Goal: Navigation & Orientation: Find specific page/section

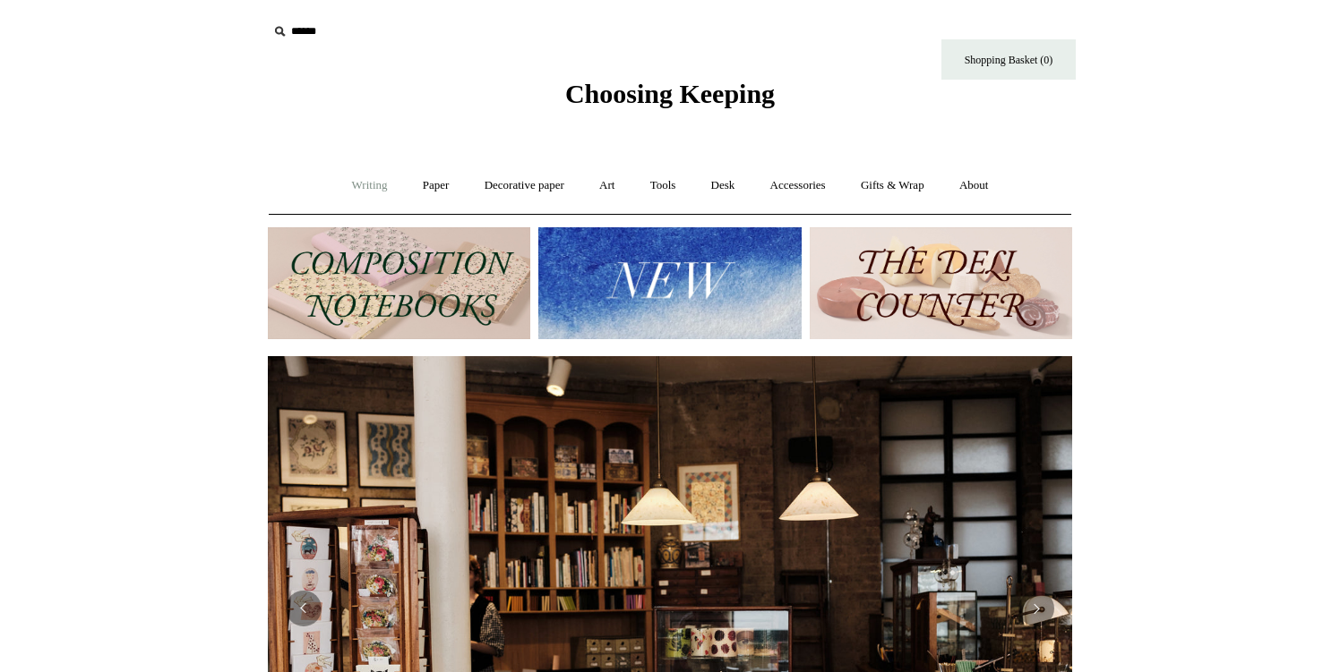
click at [368, 188] on link "Writing +" at bounding box center [370, 185] width 68 height 47
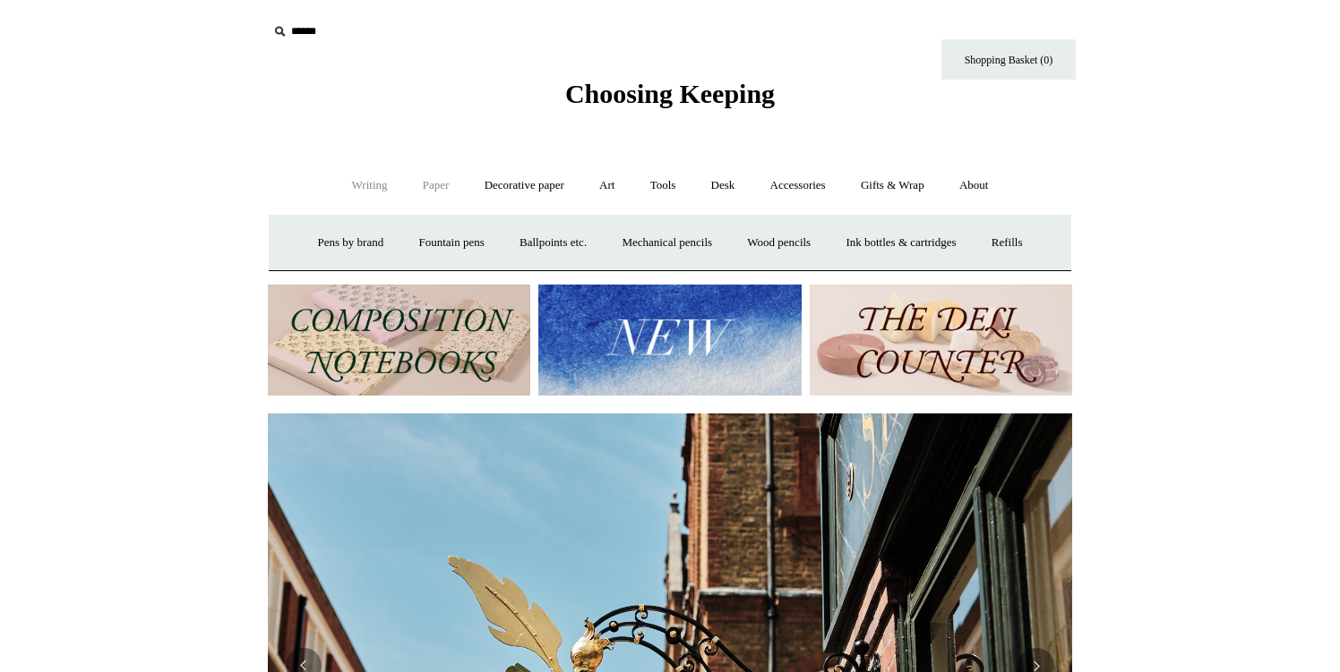
scroll to position [0, 804]
click at [434, 187] on link "Paper +" at bounding box center [436, 185] width 59 height 47
click at [403, 249] on link "Notebooks +" at bounding box center [419, 242] width 82 height 47
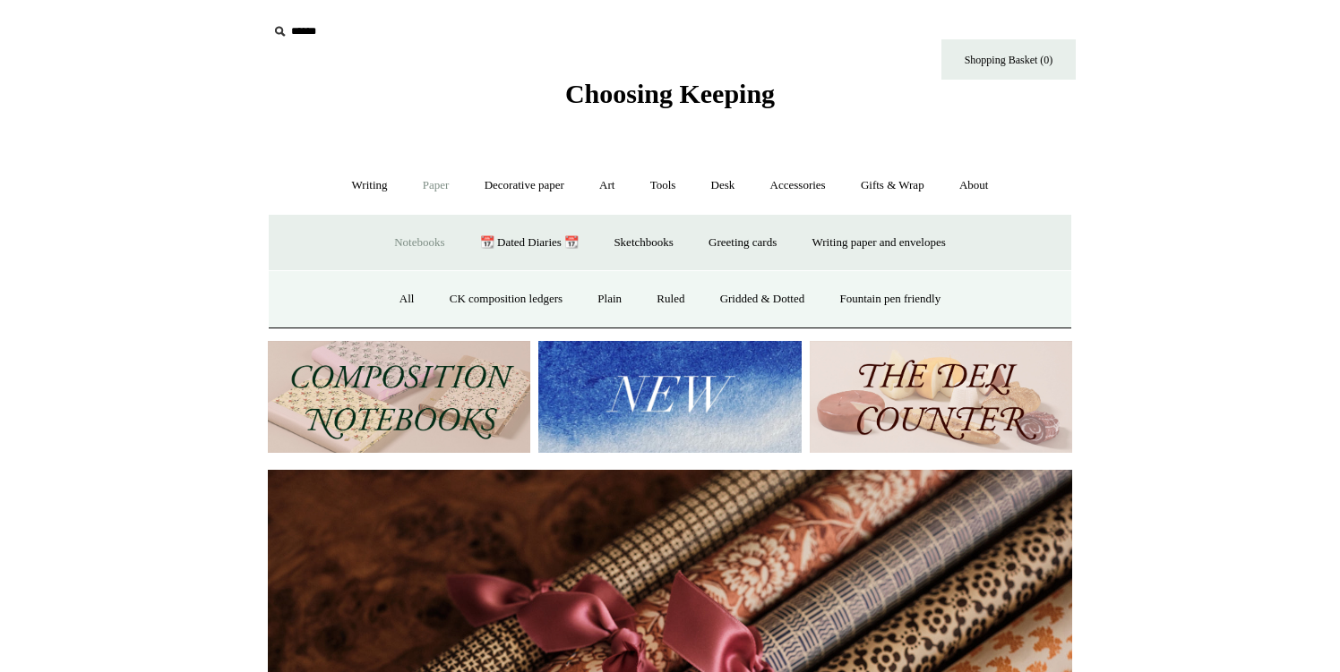
scroll to position [0, 1608]
click at [386, 302] on link "All" at bounding box center [406, 299] width 47 height 47
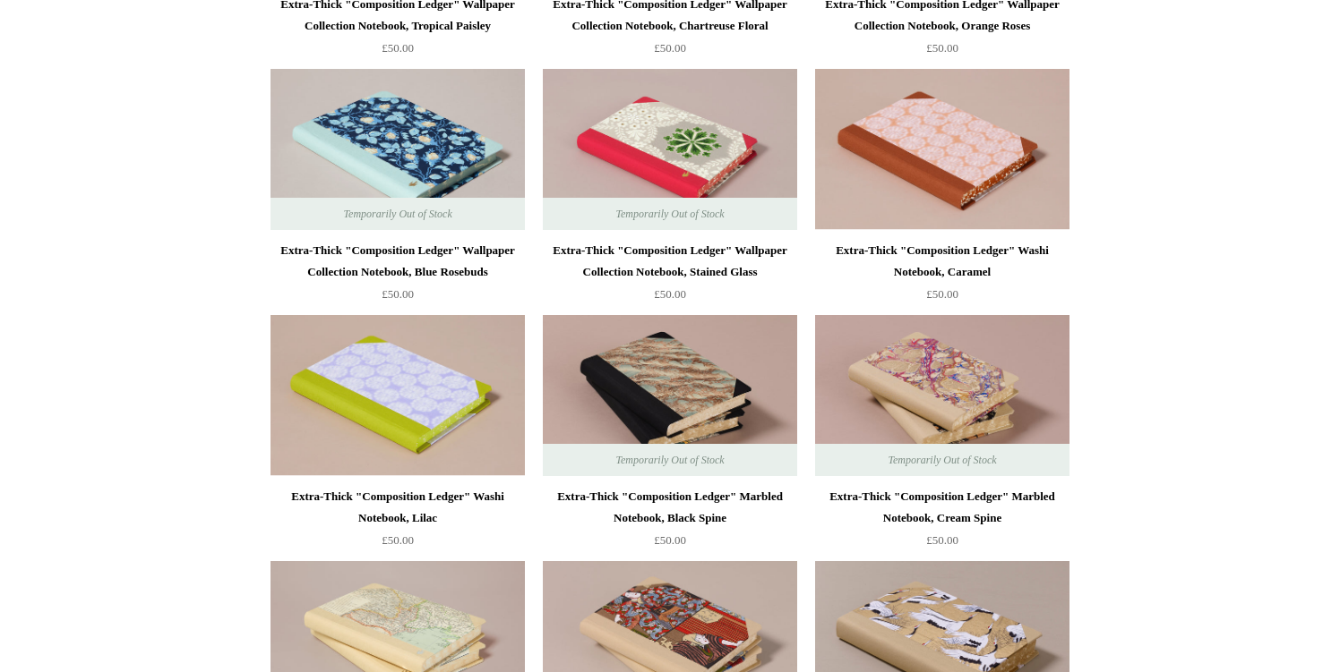
scroll to position [2422, 0]
